Goal: Transaction & Acquisition: Subscribe to service/newsletter

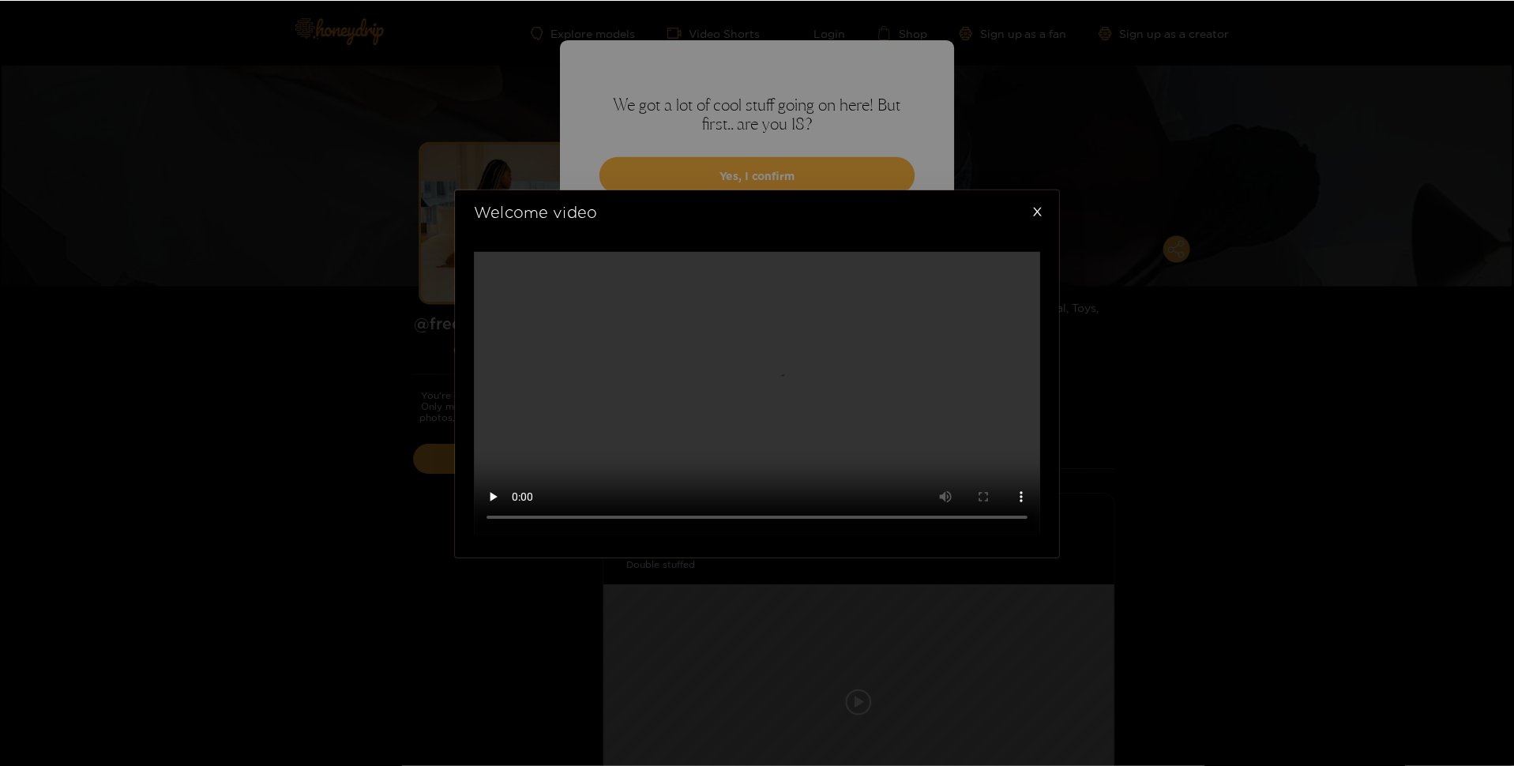
scroll to position [190, 0]
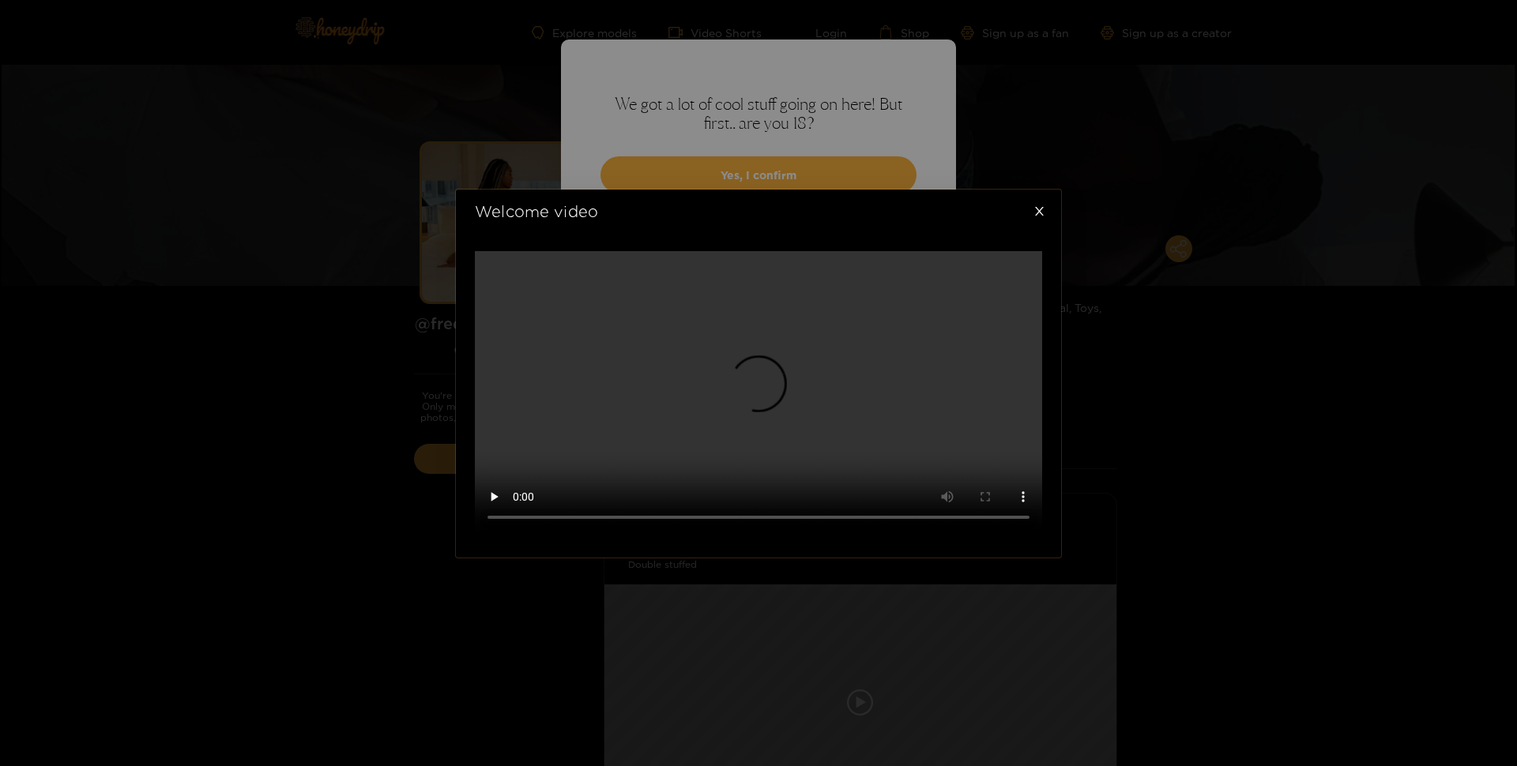
click at [815, 466] on video at bounding box center [758, 393] width 567 height 284
click at [1220, 527] on div "Welcome video" at bounding box center [758, 383] width 1517 height 766
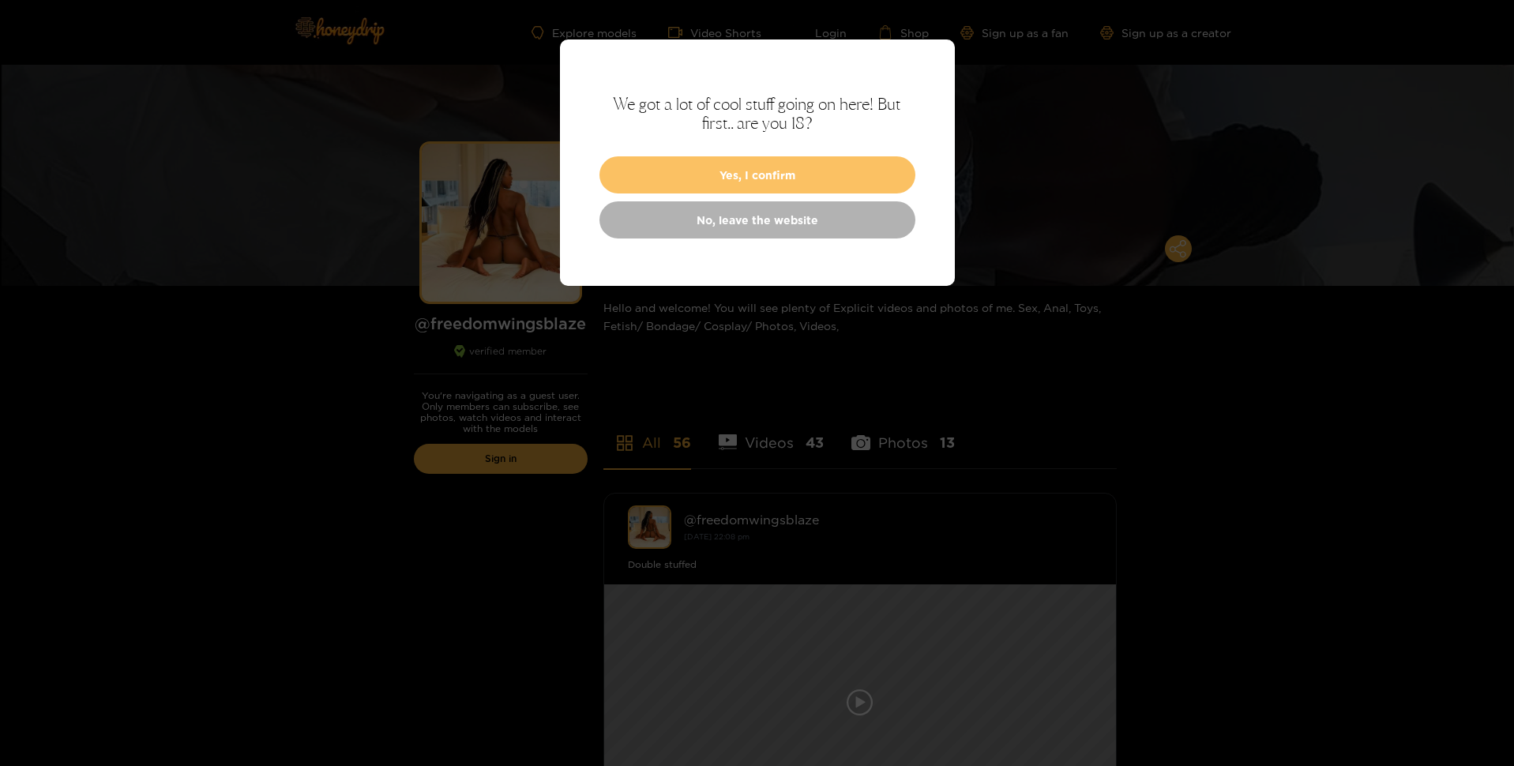
click at [805, 175] on button "Yes, I confirm" at bounding box center [758, 174] width 316 height 37
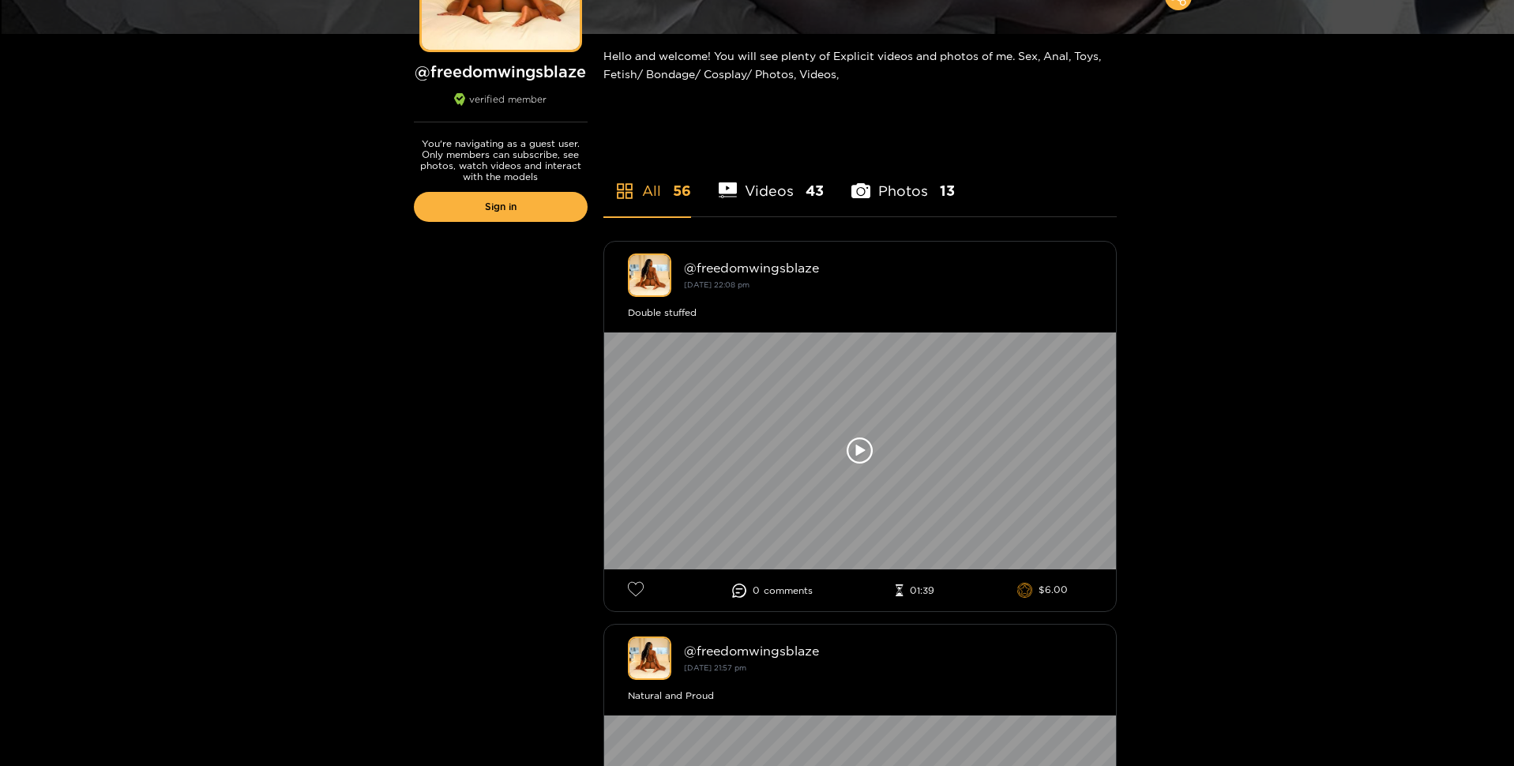
scroll to position [254, 0]
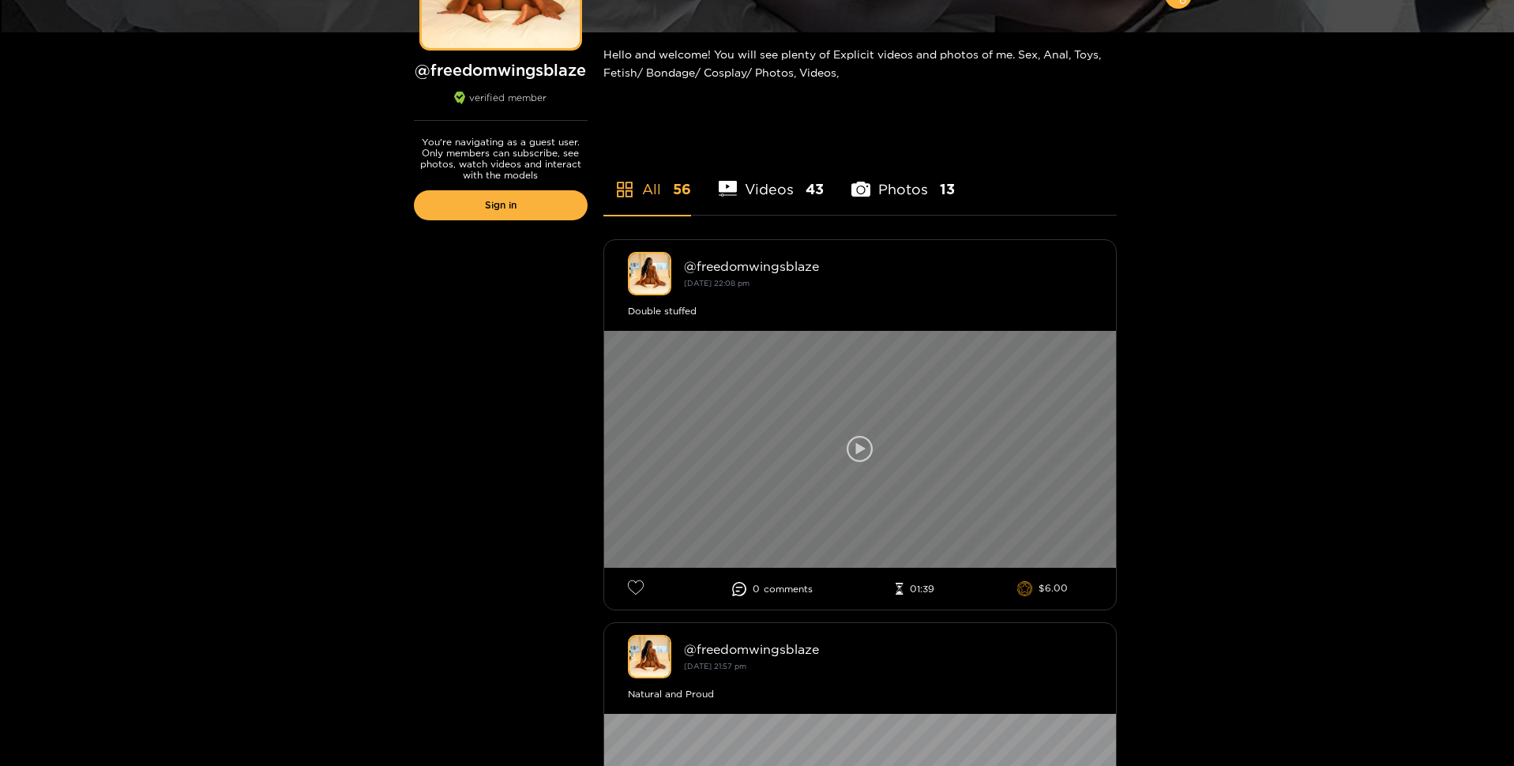
click at [864, 457] on icon at bounding box center [860, 449] width 27 height 27
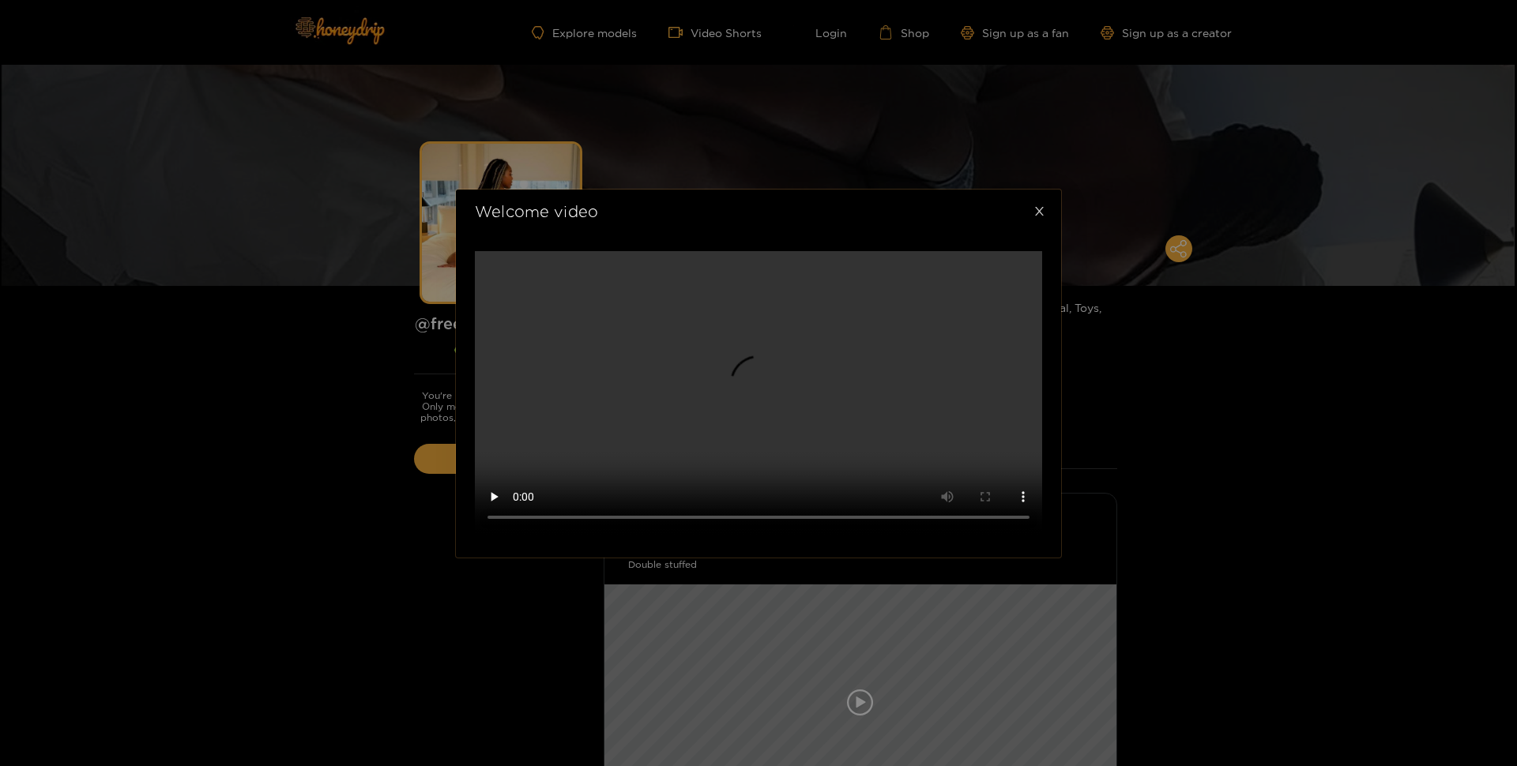
click at [1033, 205] on icon "close" at bounding box center [1039, 211] width 12 height 12
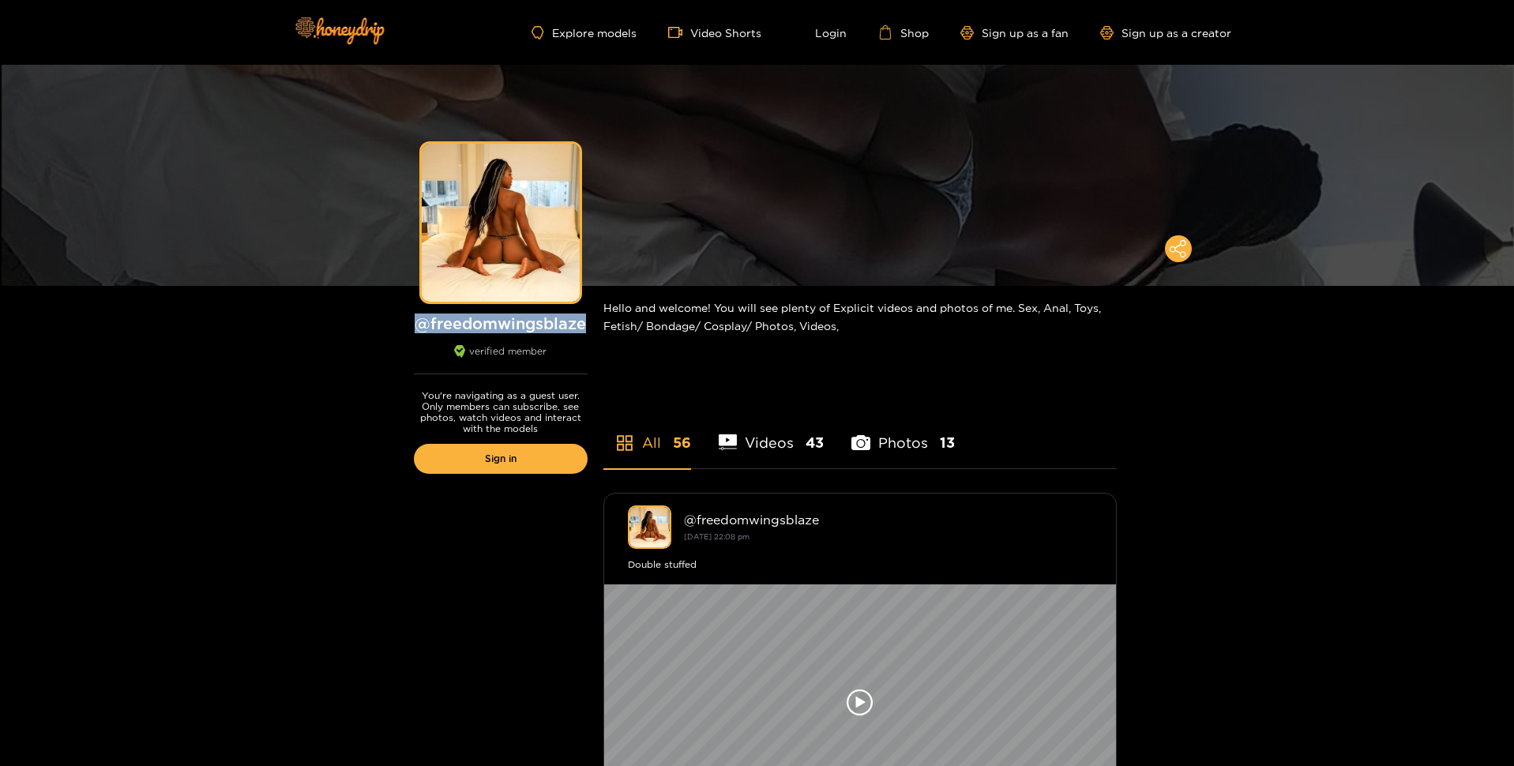
drag, startPoint x: 586, startPoint y: 327, endPoint x: 416, endPoint y: 328, distance: 169.8
click at [416, 328] on h1 "@ freedomwingsblaze" at bounding box center [501, 324] width 174 height 20
click at [777, 438] on li "Videos 43" at bounding box center [772, 432] width 106 height 71
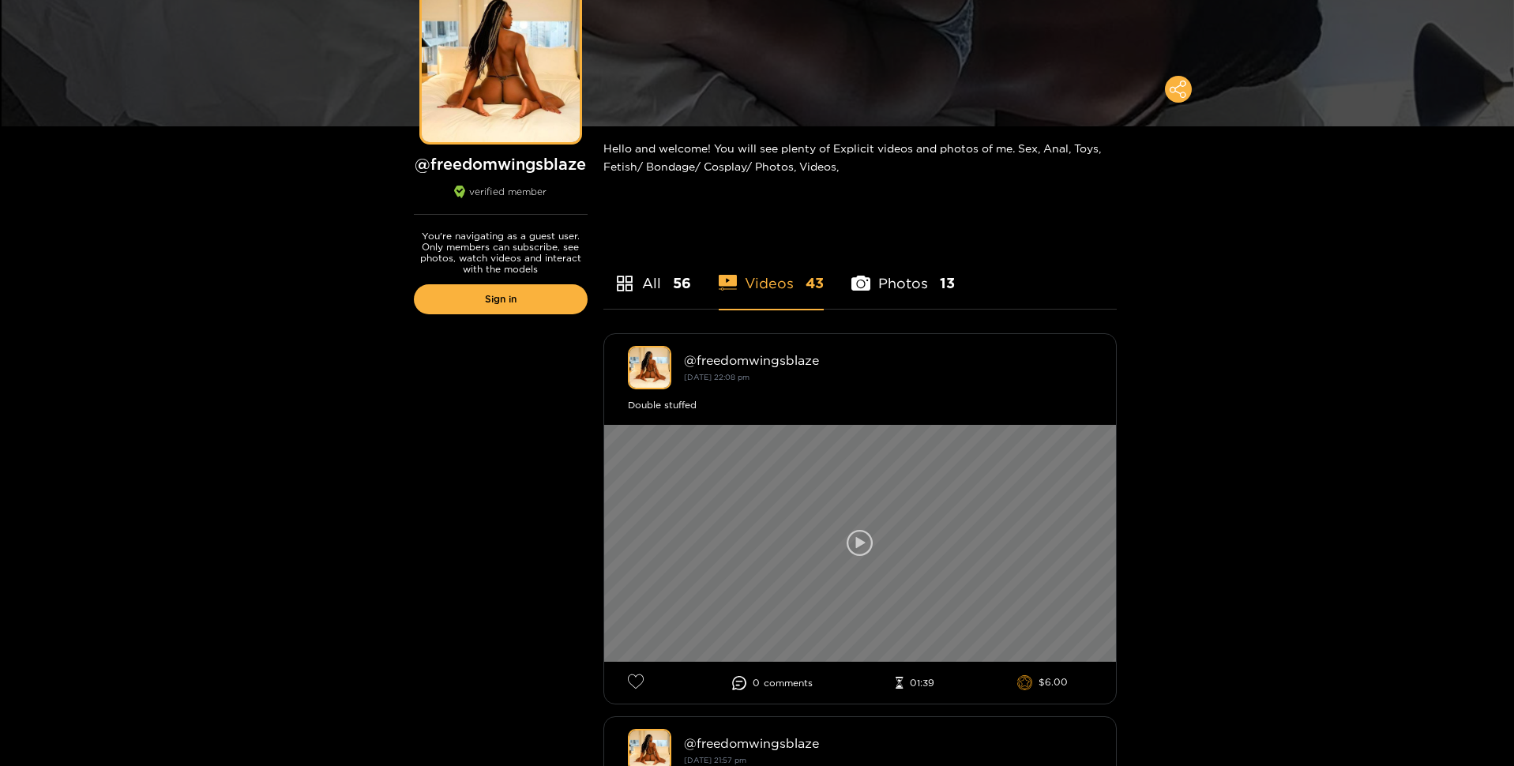
scroll to position [160, 0]
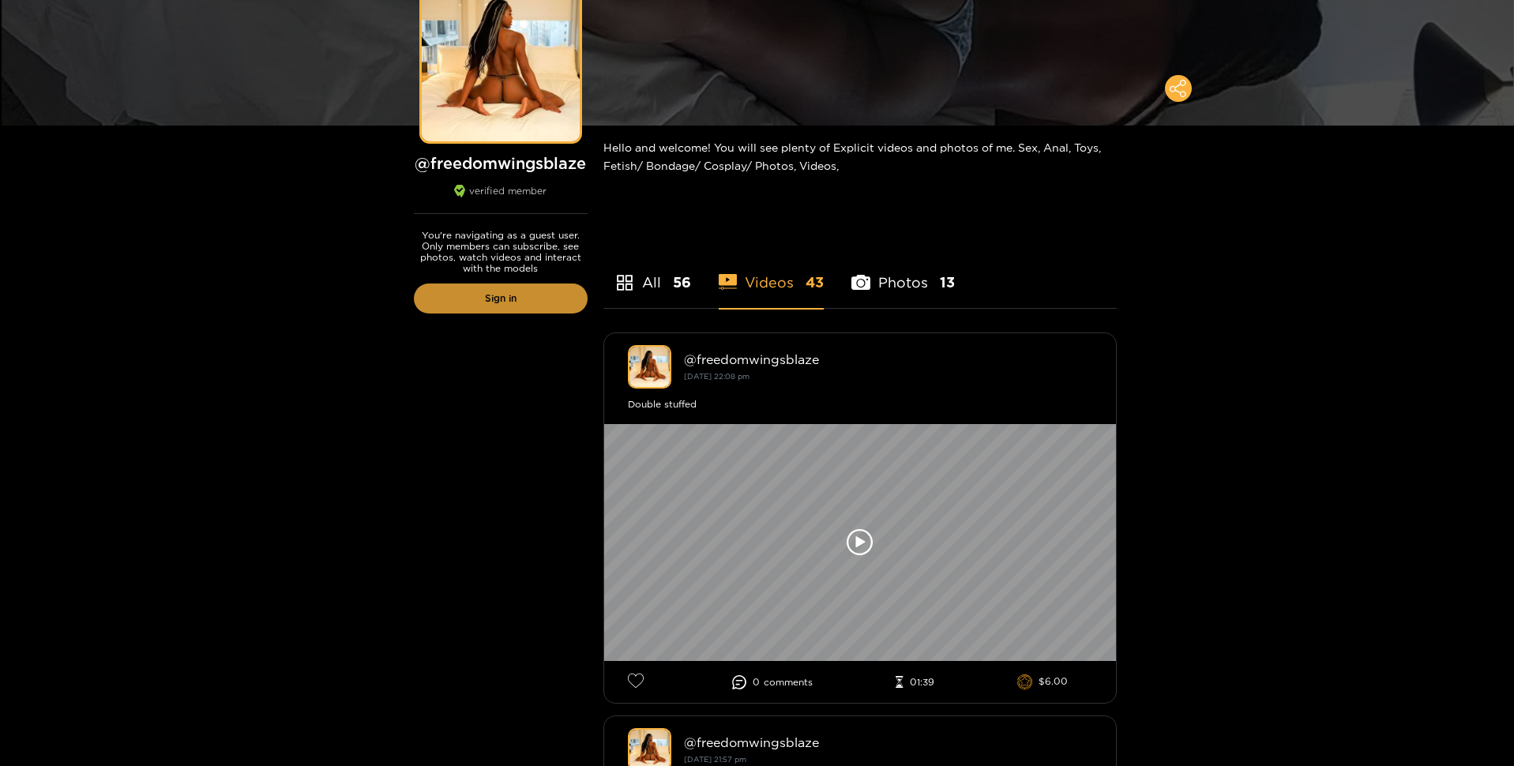
click at [521, 307] on link "Sign in" at bounding box center [501, 299] width 174 height 30
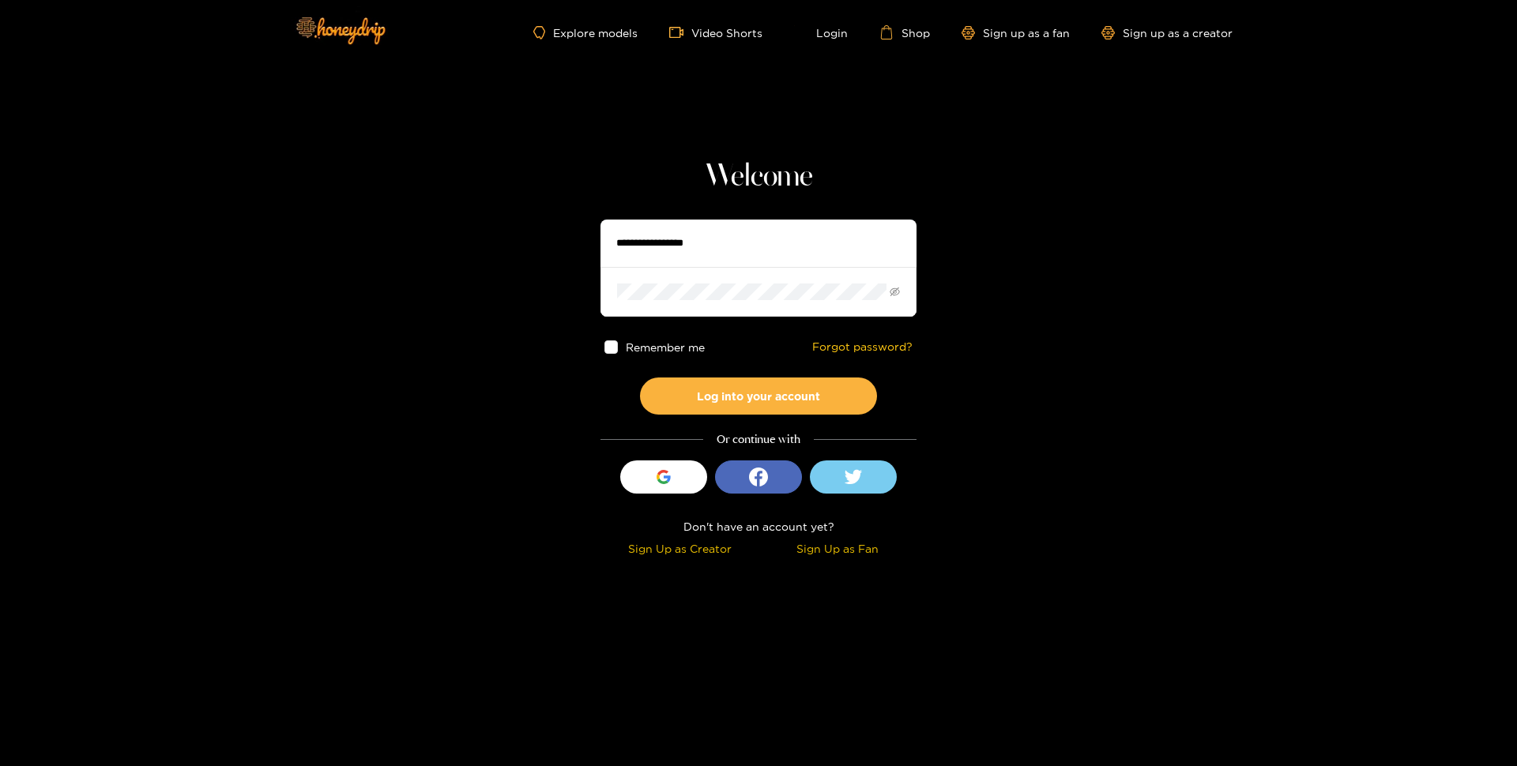
click at [726, 235] on input "text" at bounding box center [758, 243] width 316 height 47
click at [547, 286] on section "Welcome Remember me Forgot password? Log into your account Or continue with Sig…" at bounding box center [758, 281] width 1517 height 562
click at [675, 235] on input "text" at bounding box center [758, 243] width 316 height 47
type input "*****"
click at [569, 178] on section "Welcome ***** Remember me Forgot password? Log into your account Or continue wi…" at bounding box center [758, 281] width 1517 height 562
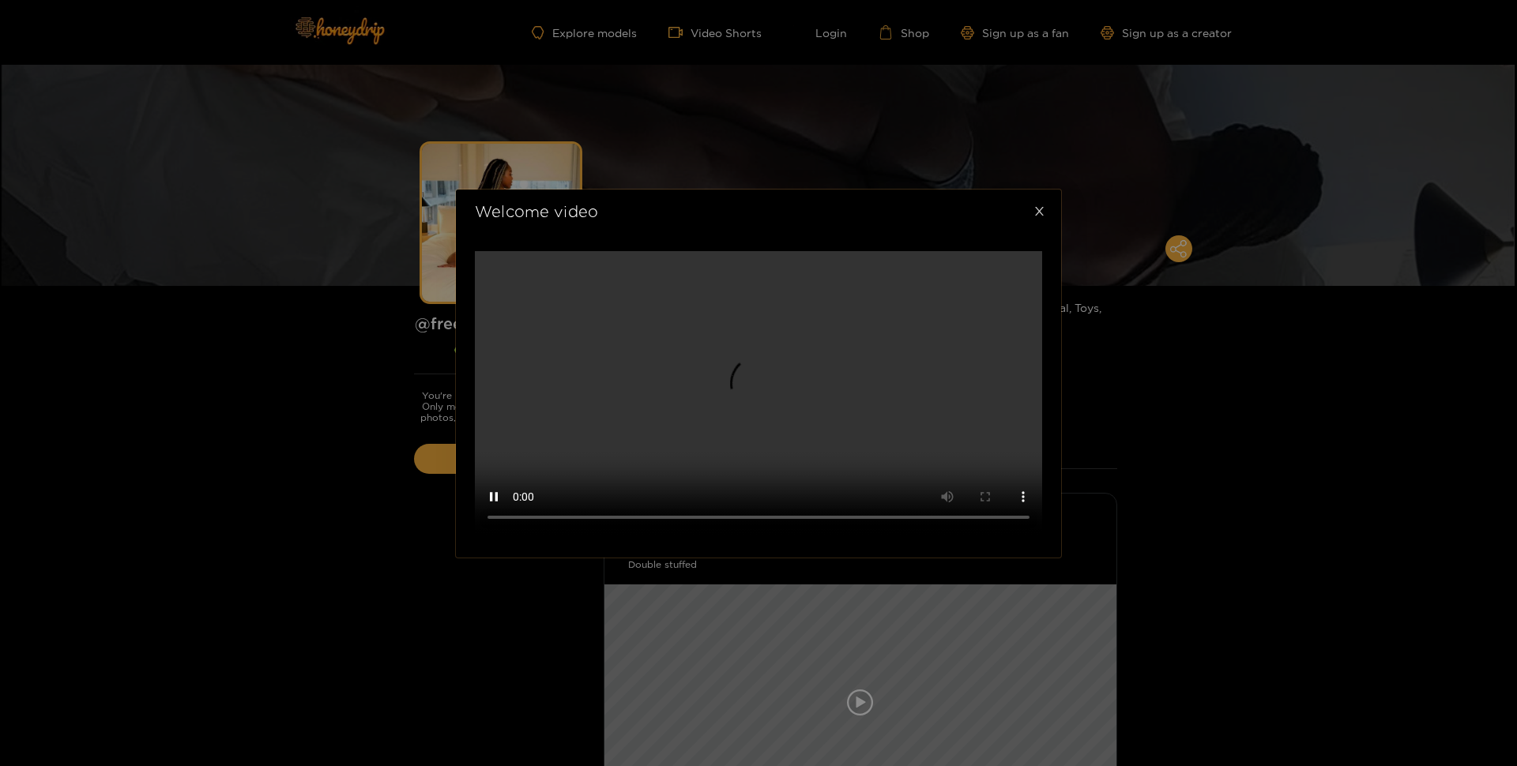
click at [1038, 207] on icon "close" at bounding box center [1039, 211] width 9 height 9
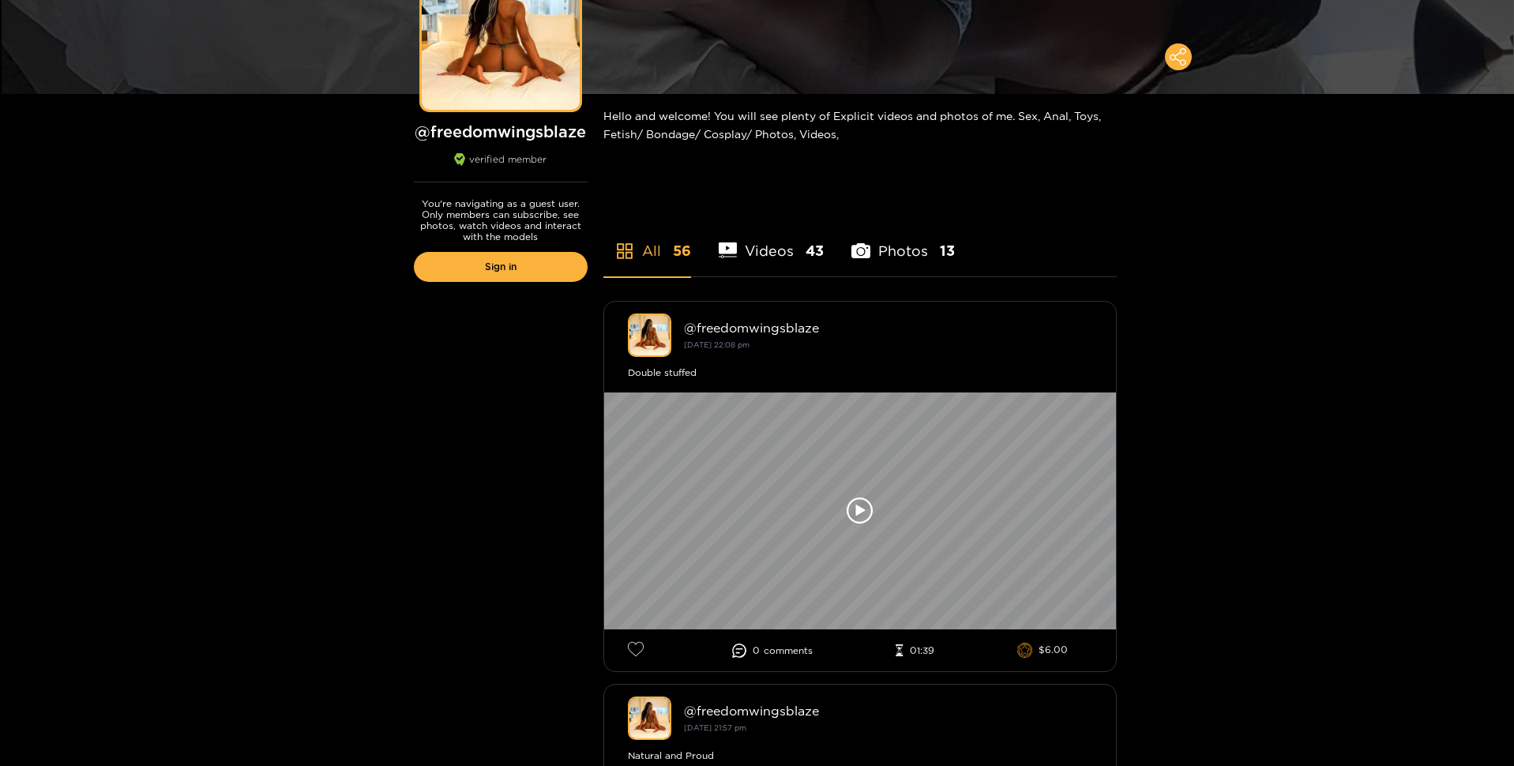
scroll to position [412, 0]
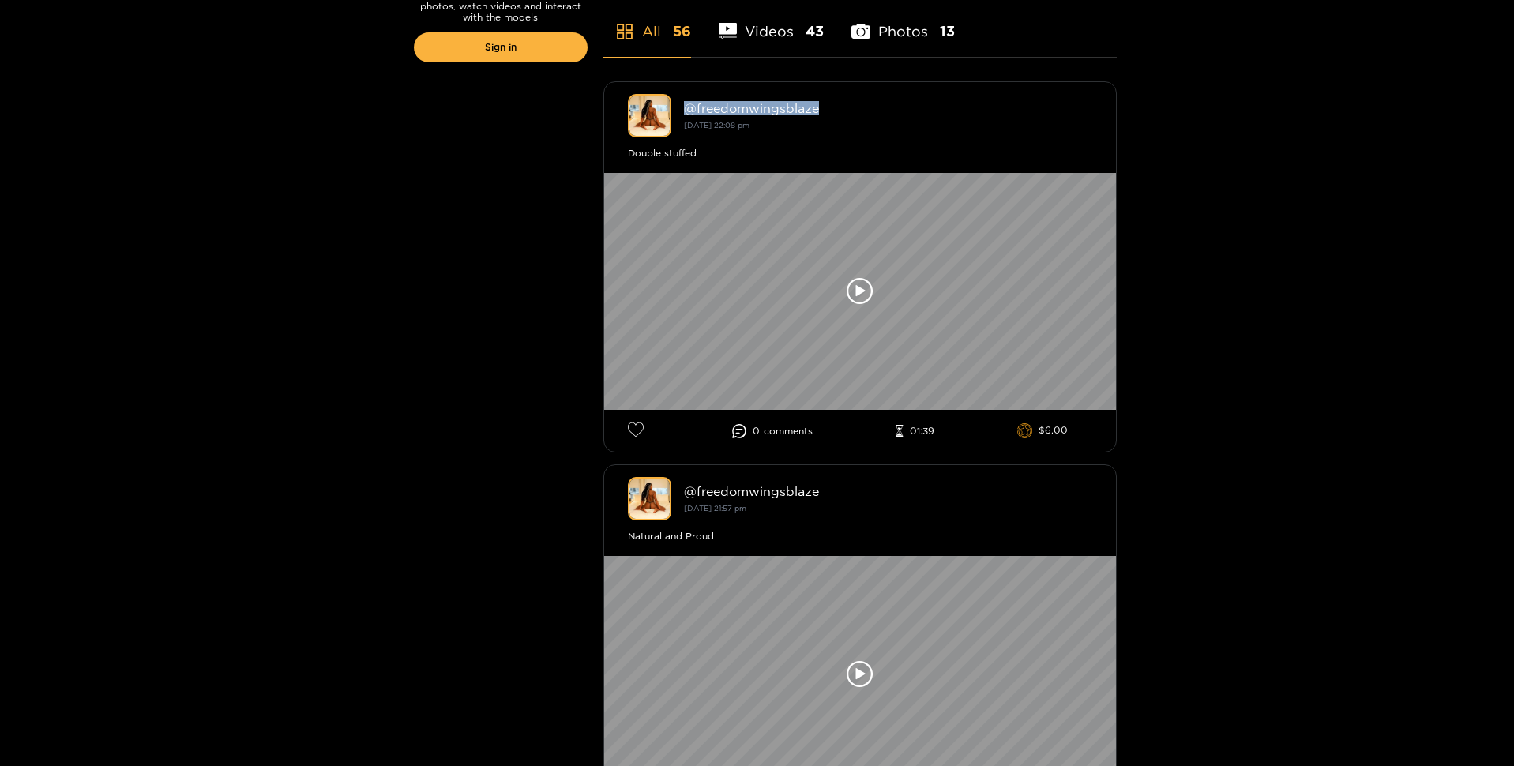
drag, startPoint x: 827, startPoint y: 108, endPoint x: 687, endPoint y: 110, distance: 140.6
click at [687, 110] on div "@ freedomwingsblaze" at bounding box center [888, 108] width 408 height 14
